Goal: Check status: Check status

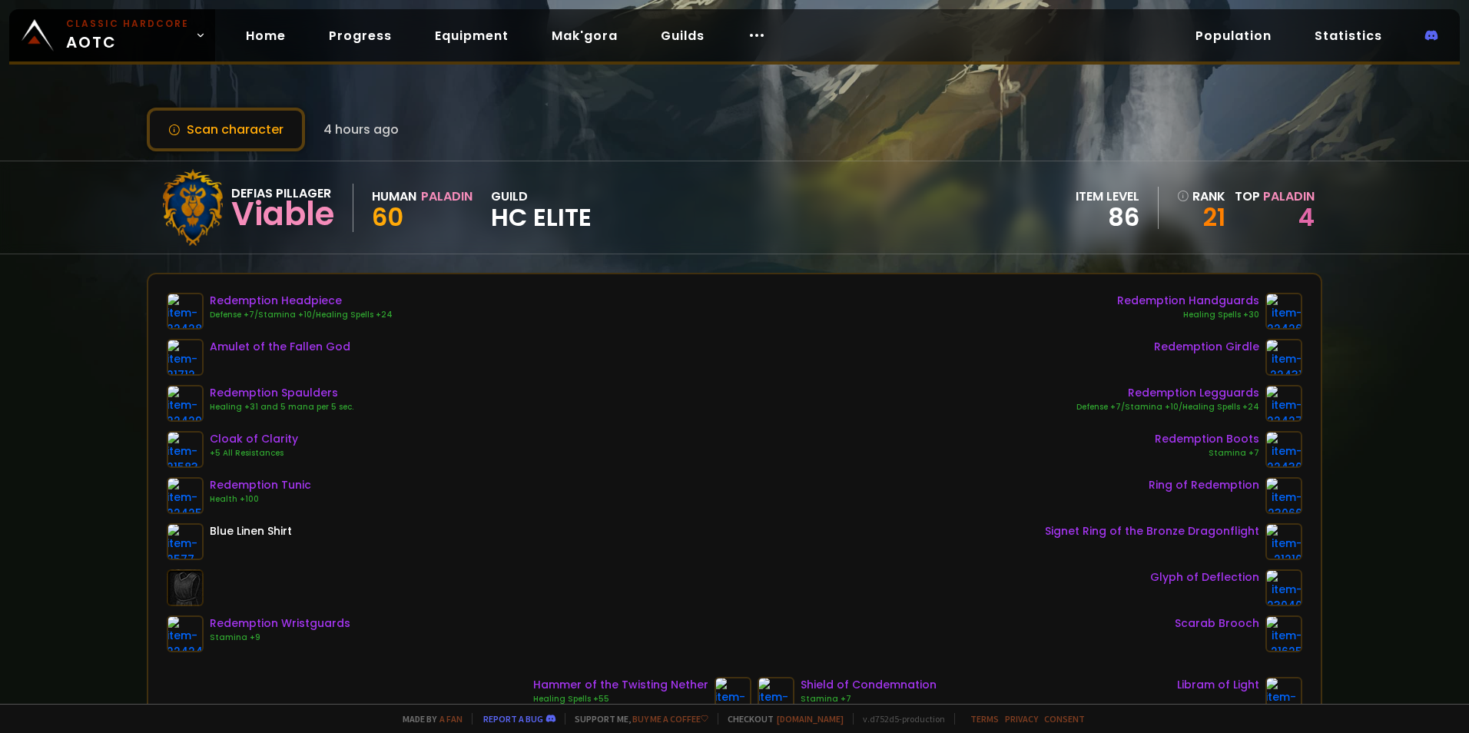
click at [1074, 117] on div "Scan character 4 hours ago" at bounding box center [734, 130] width 1175 height 44
click at [263, 38] on link "Home" at bounding box center [266, 35] width 65 height 31
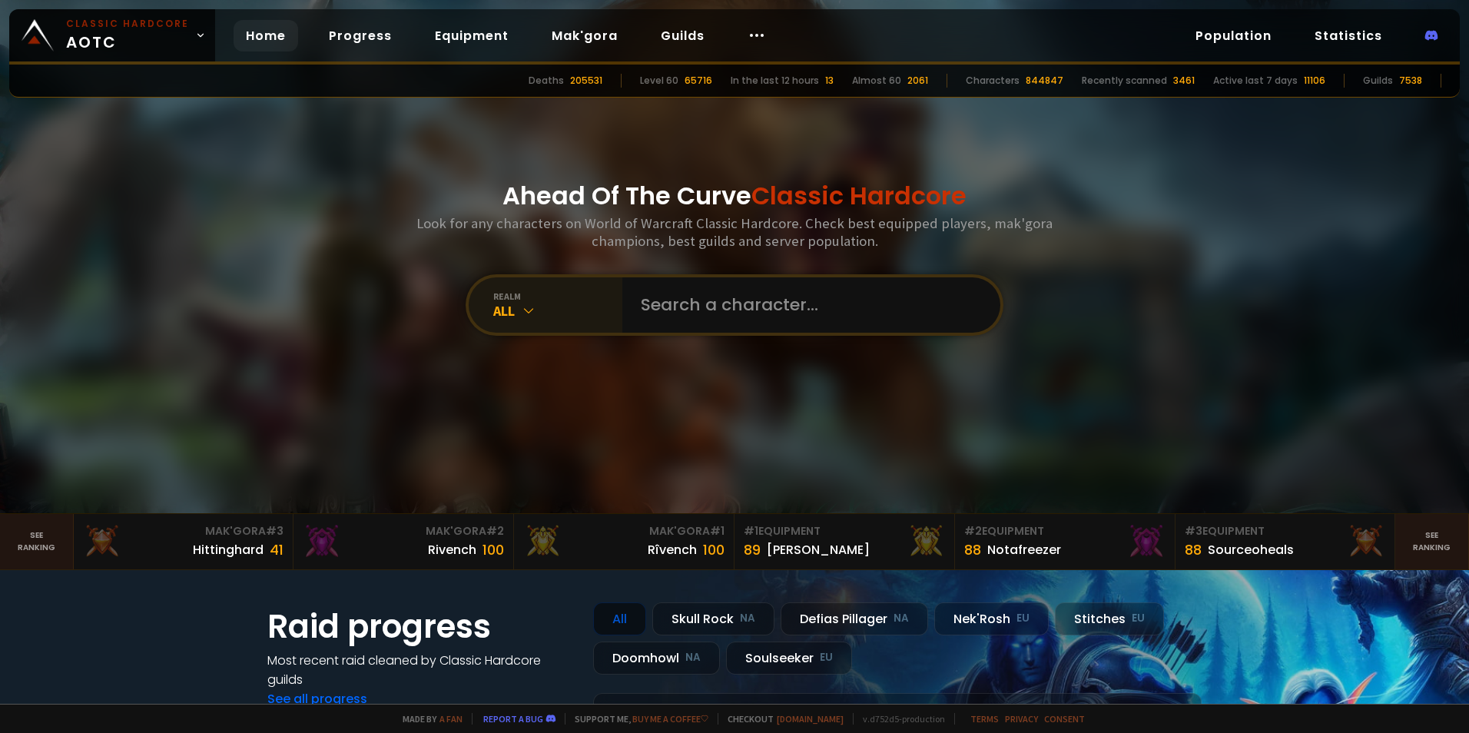
click at [550, 317] on div "All" at bounding box center [557, 311] width 129 height 18
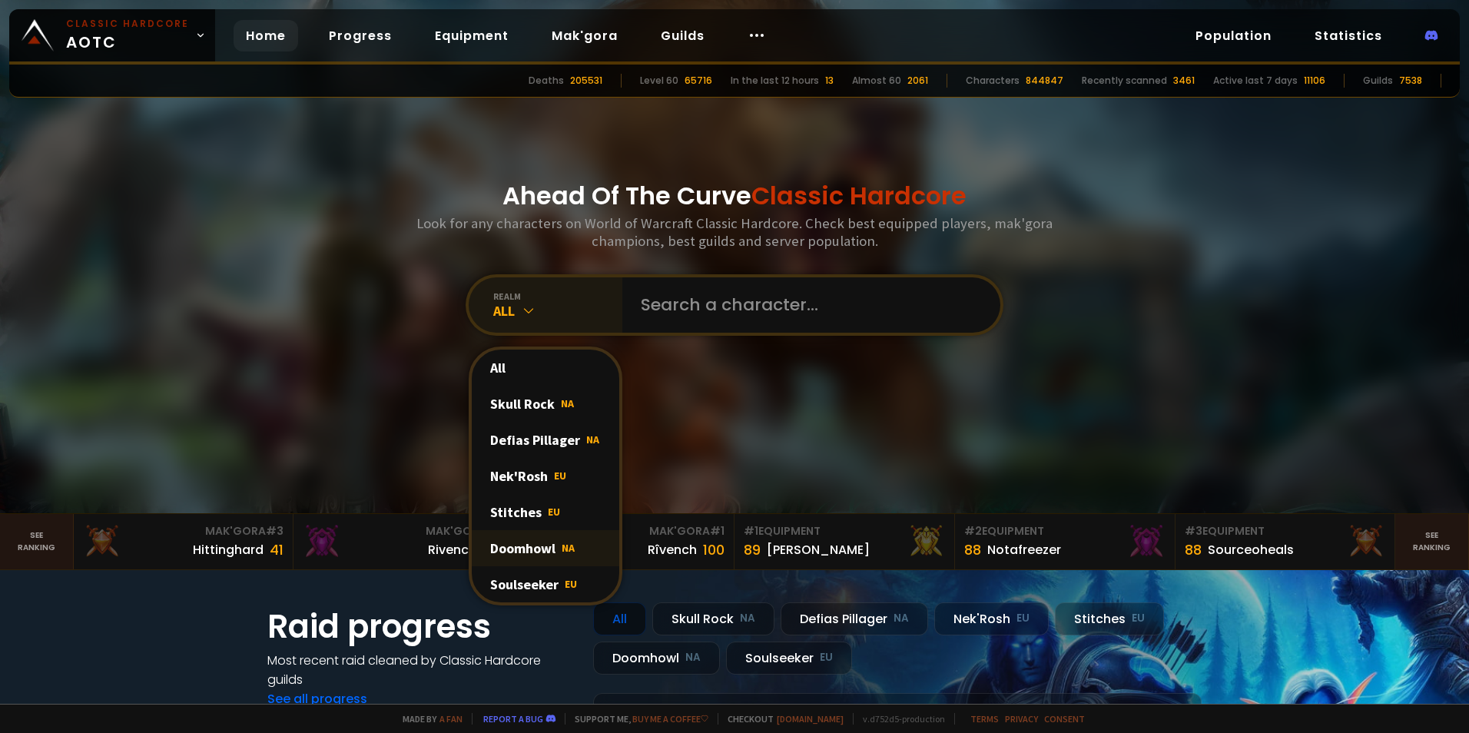
click at [539, 545] on div "Doomhowl NA" at bounding box center [545, 548] width 147 height 36
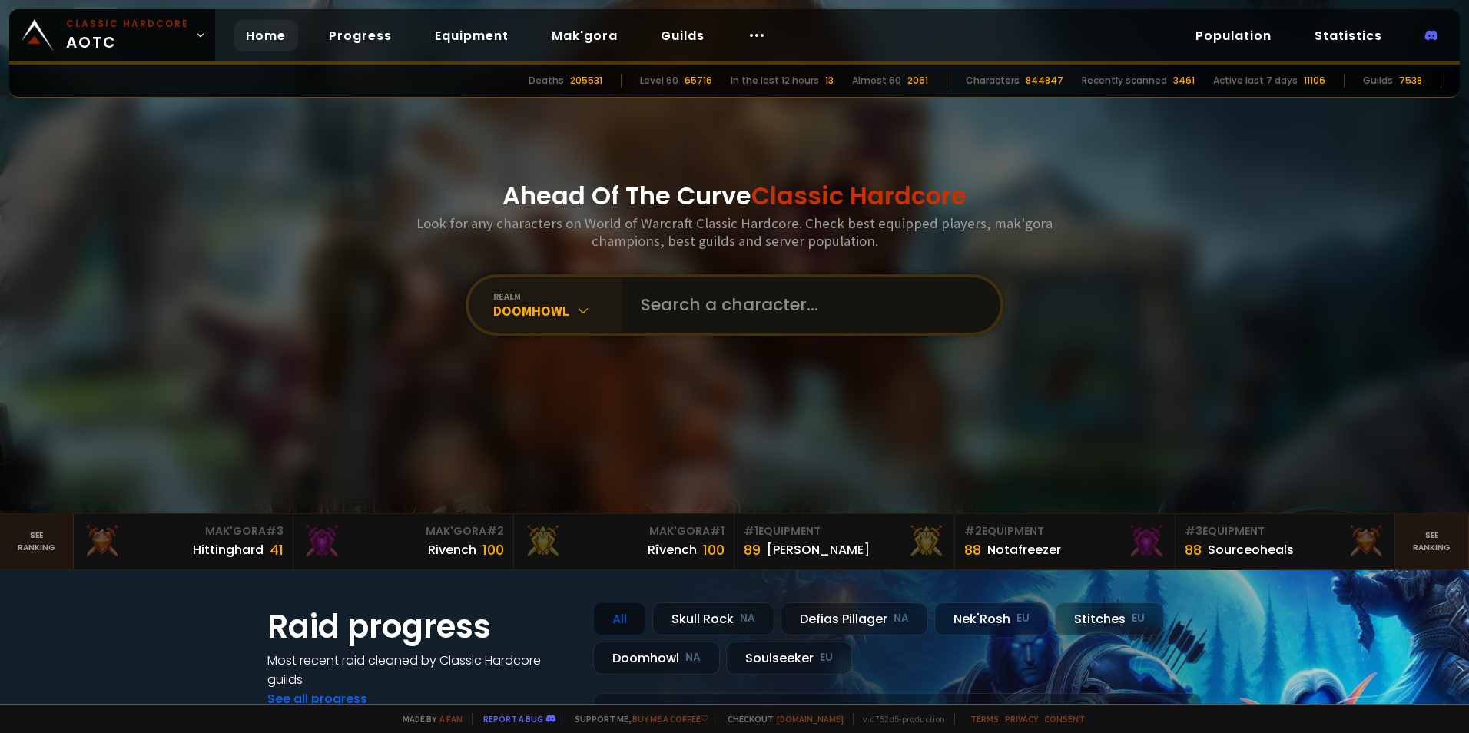
click at [715, 315] on input "text" at bounding box center [806, 304] width 350 height 55
type input "his"
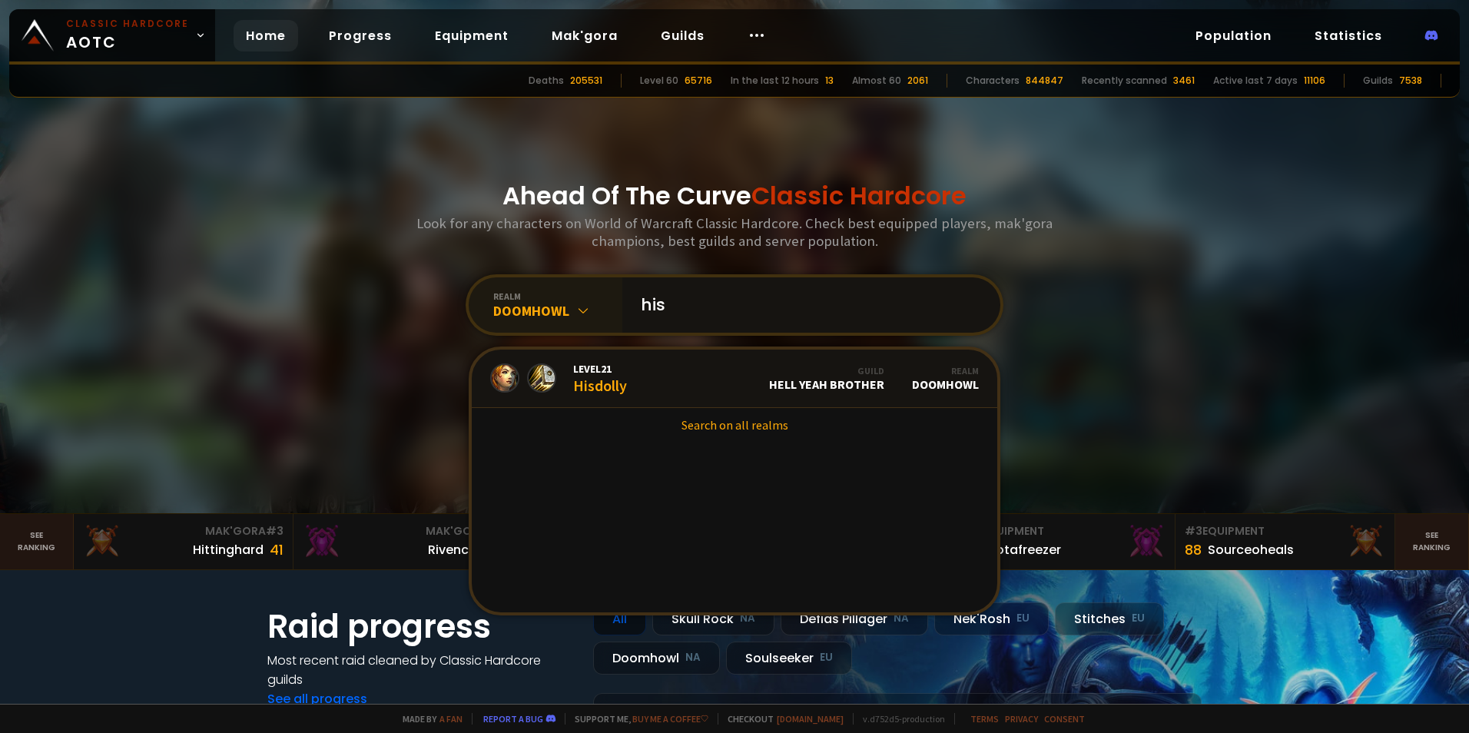
click at [802, 297] on input "his" at bounding box center [806, 304] width 350 height 55
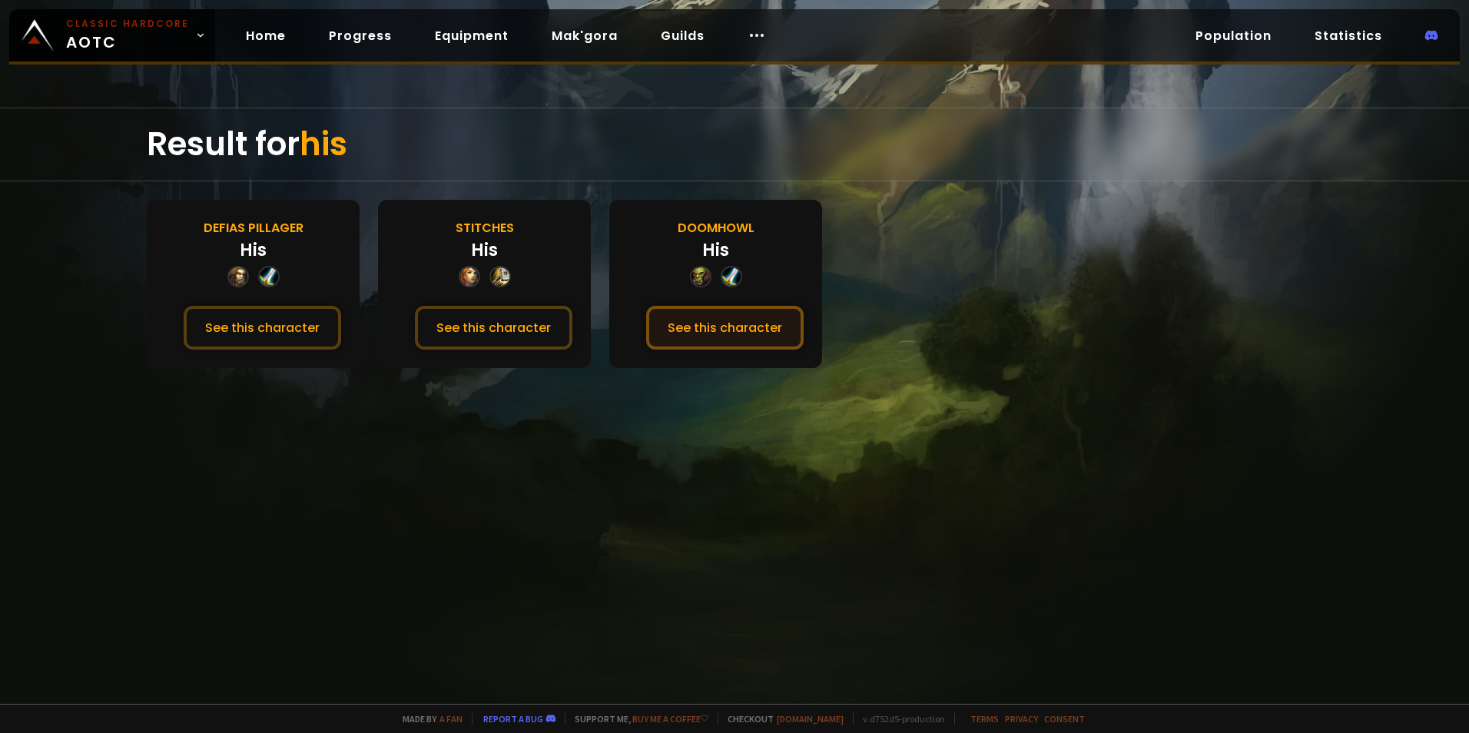
click at [737, 334] on button "See this character" at bounding box center [724, 328] width 157 height 44
